Goal: Obtain resource: Download file/media

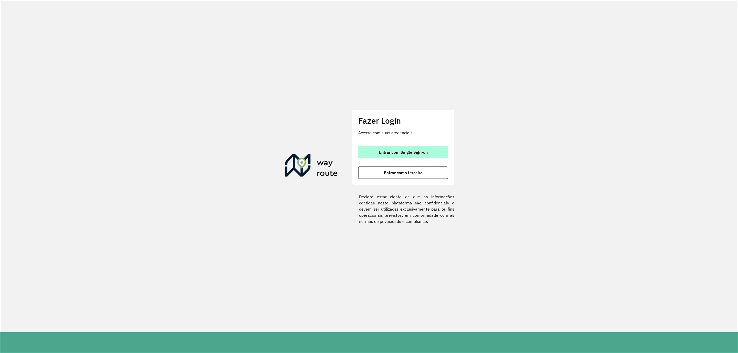
click at [418, 149] on button "Entrar com Single Sign-on" at bounding box center [403, 152] width 90 height 12
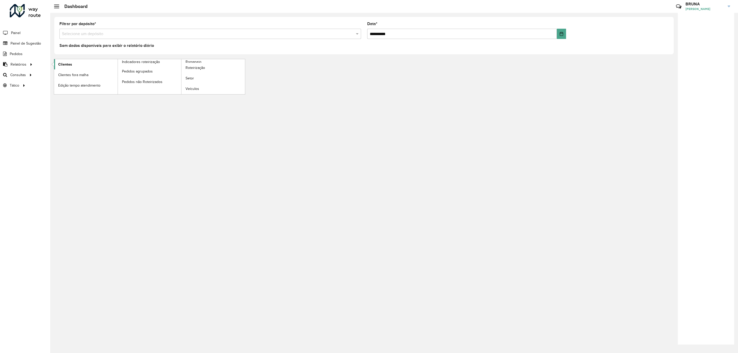
click at [70, 67] on span "Clientes" at bounding box center [65, 64] width 14 height 5
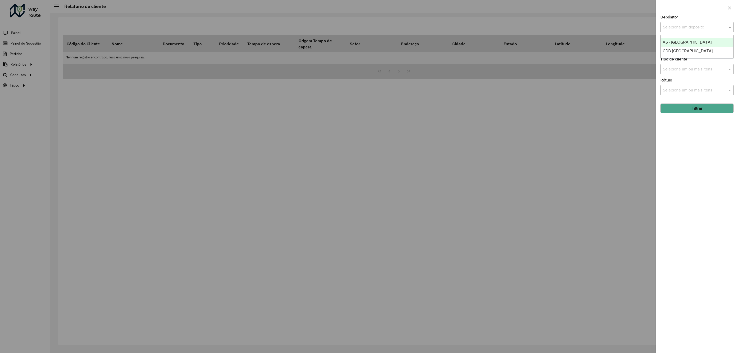
click at [711, 29] on input "text" at bounding box center [692, 27] width 58 height 6
click at [708, 53] on div "CDD [GEOGRAPHIC_DATA]" at bounding box center [697, 51] width 73 height 9
click at [718, 107] on button "Filtrar" at bounding box center [697, 109] width 73 height 10
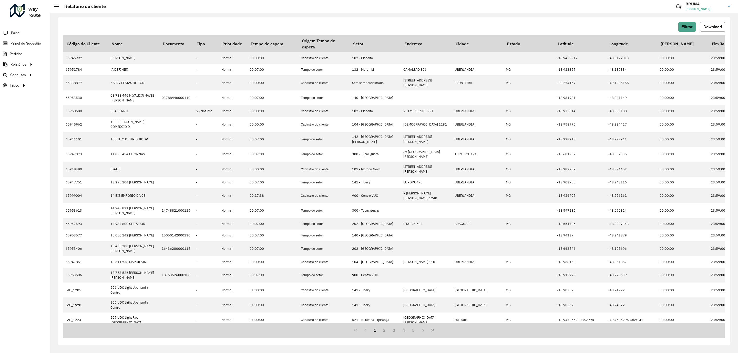
click at [713, 25] on span "Download" at bounding box center [713, 27] width 18 height 4
